Goal: Find specific page/section: Find specific page/section

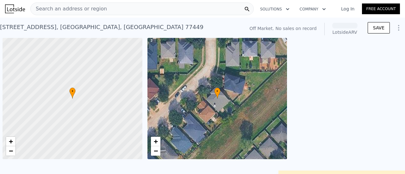
click at [140, 9] on div "Search an address or region" at bounding box center [141, 9] width 223 height 13
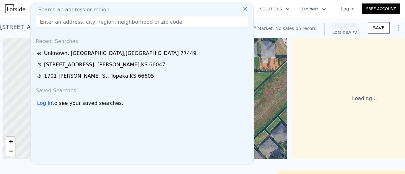
scroll to position [0, 3]
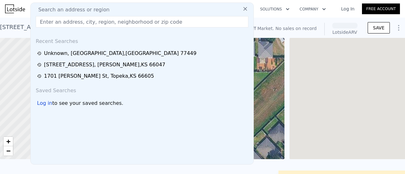
click at [106, 22] on input "text" at bounding box center [142, 21] width 213 height 11
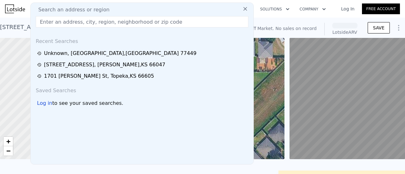
paste input "[STREET_ADDRESS][PERSON_NAME],"
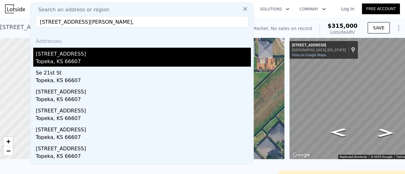
type input "[STREET_ADDRESS][PERSON_NAME],"
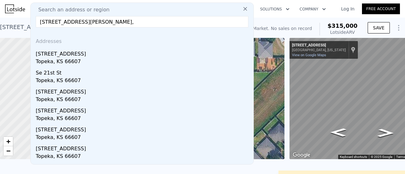
click at [72, 62] on div "Topeka, KS 66607" at bounding box center [143, 62] width 215 height 9
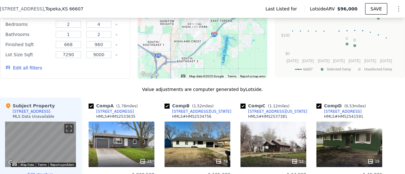
scroll to position [425, 0]
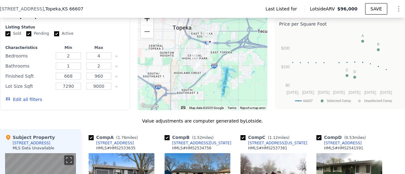
click at [148, 25] on button "Zoom in" at bounding box center [147, 18] width 13 height 13
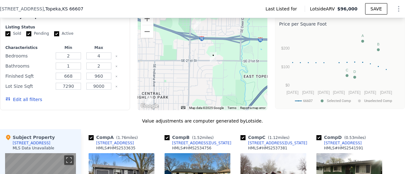
drag, startPoint x: 237, startPoint y: 48, endPoint x: 216, endPoint y: 95, distance: 50.8
click at [216, 95] on div at bounding box center [203, 59] width 130 height 101
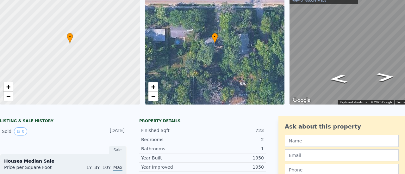
scroll to position [2, 0]
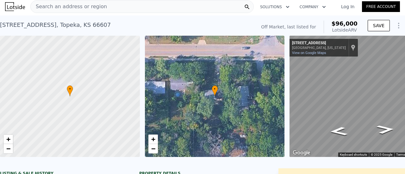
click at [77, 9] on span "Search an address or region" at bounding box center [69, 7] width 76 height 8
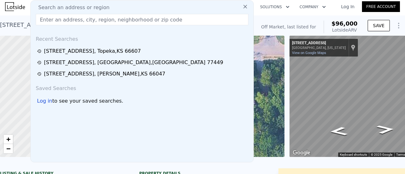
click at [94, 20] on input "text" at bounding box center [142, 19] width 213 height 11
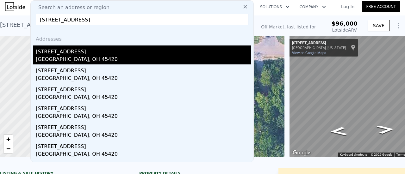
type input "[STREET_ADDRESS]"
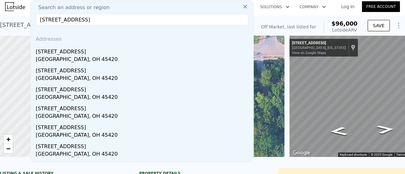
drag, startPoint x: 77, startPoint y: 57, endPoint x: 51, endPoint y: 70, distance: 29.7
click at [77, 57] on div "[GEOGRAPHIC_DATA], OH 45420" at bounding box center [143, 60] width 215 height 9
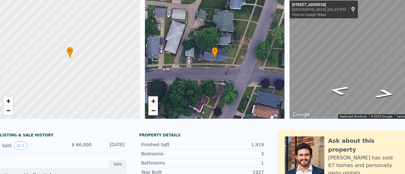
scroll to position [2, 0]
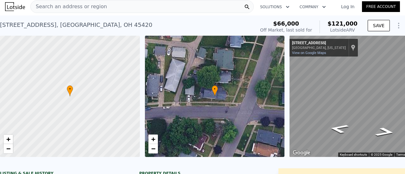
click at [126, 7] on div "Search an address or region" at bounding box center [141, 6] width 223 height 13
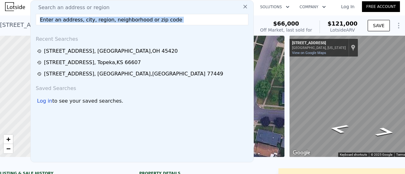
click at [108, 20] on input "text" at bounding box center [142, 19] width 213 height 11
click at [152, 24] on input "text" at bounding box center [142, 19] width 213 height 11
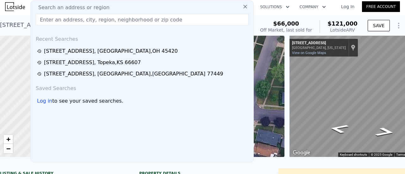
click at [170, 19] on input "text" at bounding box center [142, 19] width 213 height 11
paste input "[STREET_ADDRESS]"
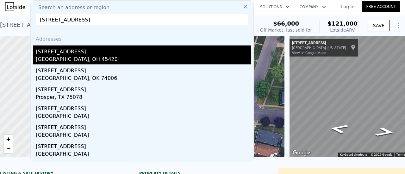
type input "[STREET_ADDRESS]"
click at [112, 56] on div "[GEOGRAPHIC_DATA], OH 45420" at bounding box center [143, 60] width 215 height 9
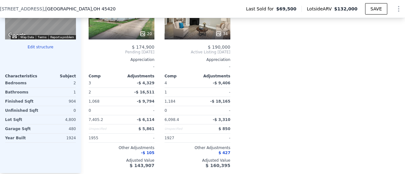
scroll to position [609, 0]
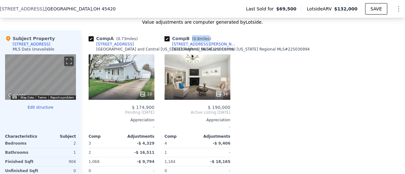
drag, startPoint x: 191, startPoint y: 43, endPoint x: 204, endPoint y: 44, distance: 12.4
click at [204, 41] on span "( 0.8 miles)" at bounding box center [201, 39] width 24 height 4
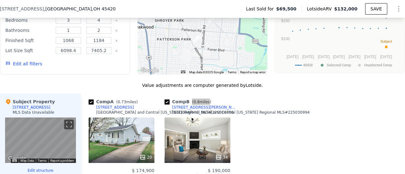
scroll to position [482, 0]
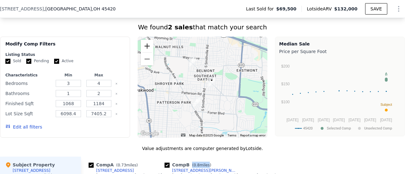
click at [147, 51] on button "Zoom in" at bounding box center [147, 46] width 13 height 13
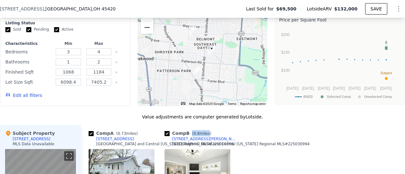
click at [147, 34] on button "Zoom out" at bounding box center [147, 27] width 13 height 13
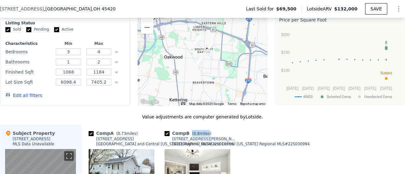
click at [149, 21] on button "Zoom in" at bounding box center [147, 14] width 13 height 13
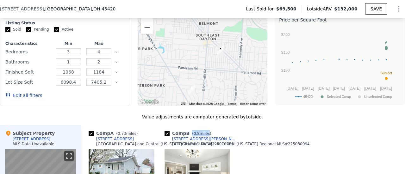
click at [147, 21] on button "Zoom in" at bounding box center [147, 14] width 13 height 13
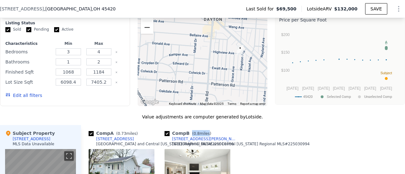
click at [145, 29] on button "Zoom out" at bounding box center [147, 27] width 13 height 13
